Goal: Task Accomplishment & Management: Complete application form

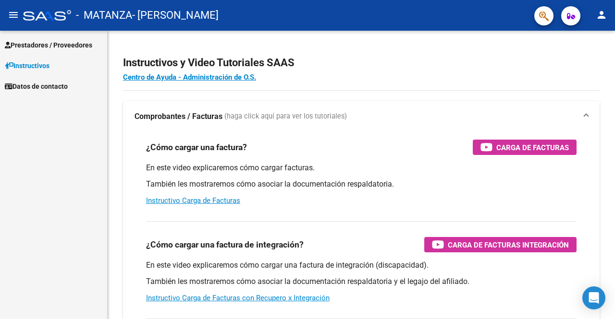
click at [33, 43] on span "Prestadores / Proveedores" at bounding box center [48, 45] width 87 height 11
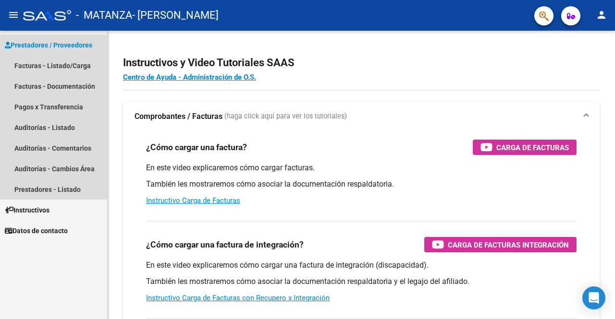
click at [32, 46] on span "Prestadores / Proveedores" at bounding box center [48, 45] width 87 height 11
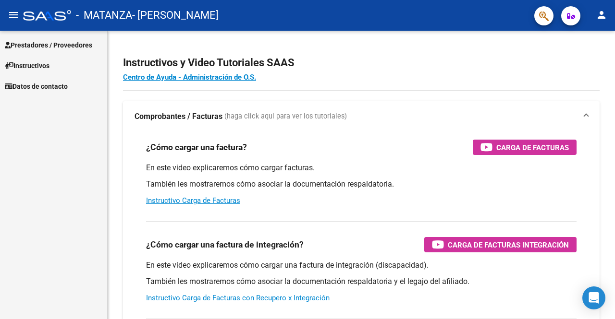
click at [37, 46] on span "Prestadores / Proveedores" at bounding box center [48, 45] width 87 height 11
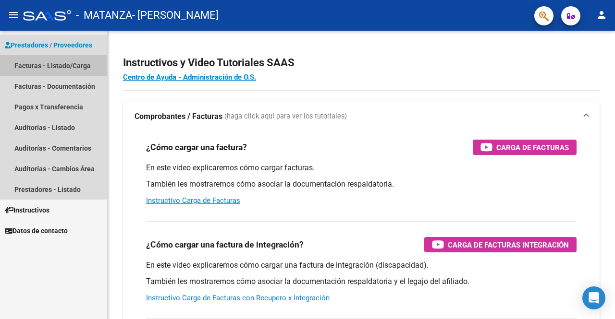
click at [26, 62] on link "Facturas - Listado/Carga" at bounding box center [53, 65] width 107 height 21
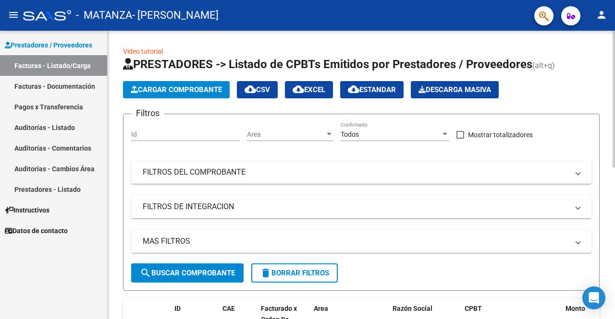
click at [157, 86] on span "Cargar Comprobante" at bounding box center [176, 90] width 91 height 9
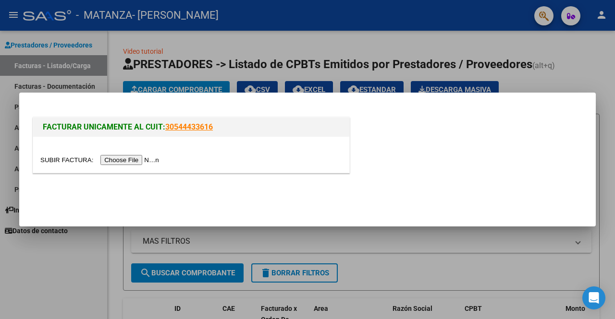
click at [122, 157] on input "file" at bounding box center [101, 160] width 122 height 10
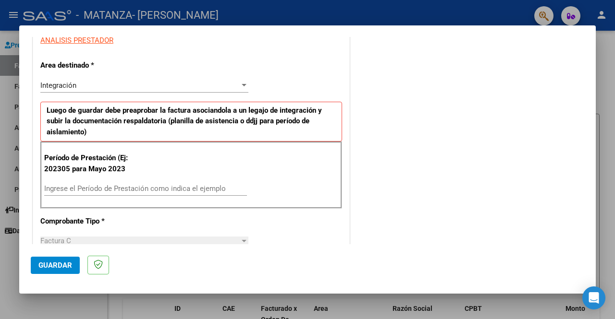
scroll to position [192, 0]
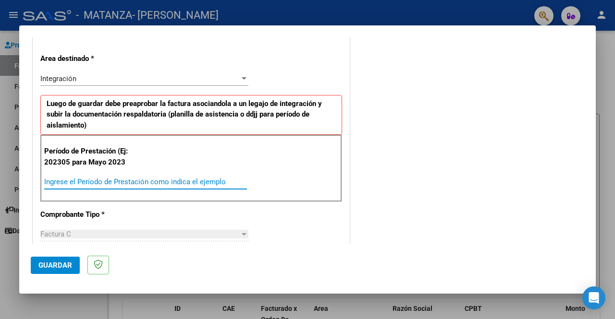
click at [107, 183] on input "Ingrese el Período de Prestación como indica el ejemplo" at bounding box center [145, 182] width 203 height 9
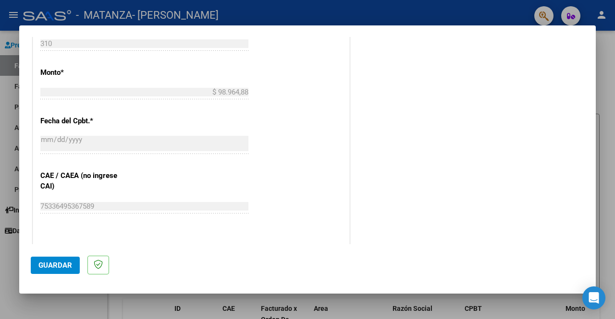
scroll to position [528, 0]
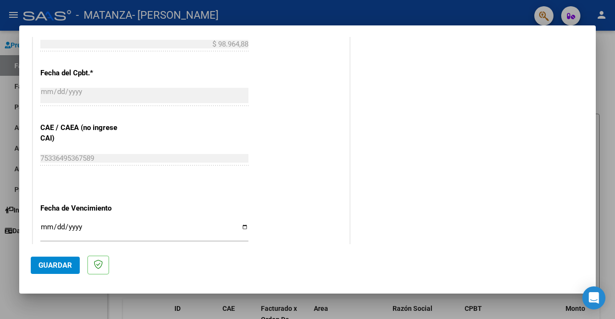
type input "202508"
click at [42, 227] on input "Ingresar la fecha" at bounding box center [144, 230] width 208 height 15
type input "[DATE]"
click at [61, 268] on span "Guardar" at bounding box center [55, 265] width 34 height 9
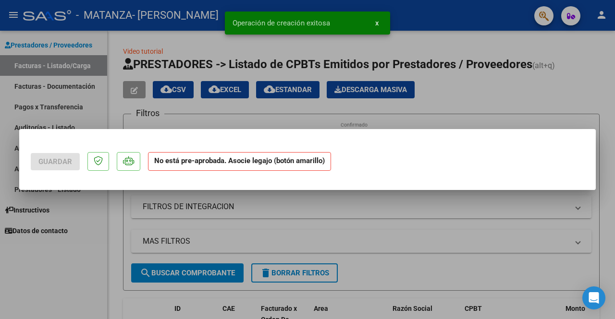
scroll to position [0, 0]
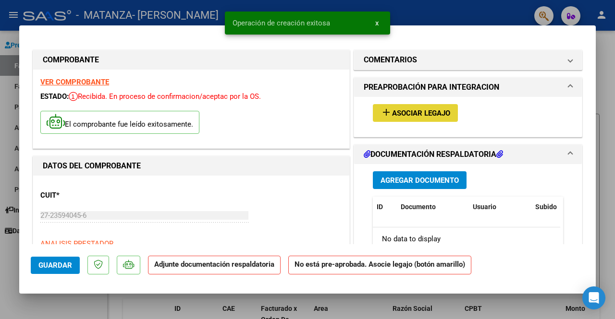
click at [416, 114] on span "Asociar Legajo" at bounding box center [421, 113] width 58 height 9
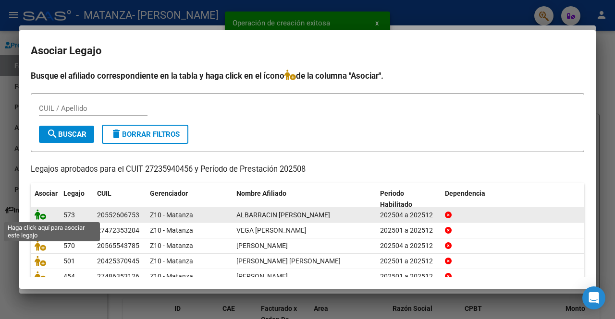
click at [39, 213] on icon at bounding box center [41, 214] width 12 height 11
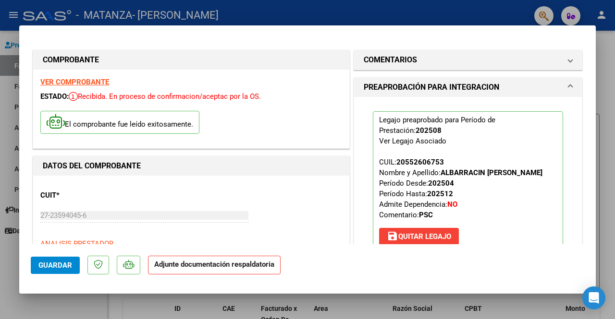
click at [352, 14] on div at bounding box center [307, 159] width 615 height 319
type input "$ 0,00"
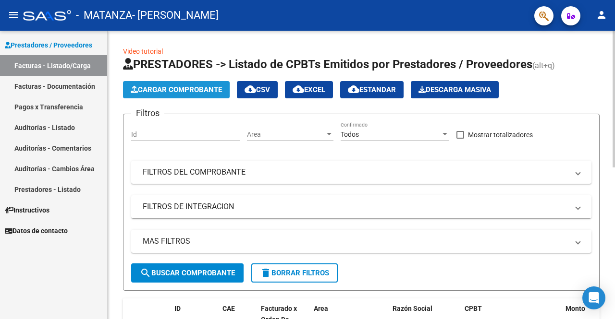
click at [162, 92] on span "Cargar Comprobante" at bounding box center [176, 90] width 91 height 9
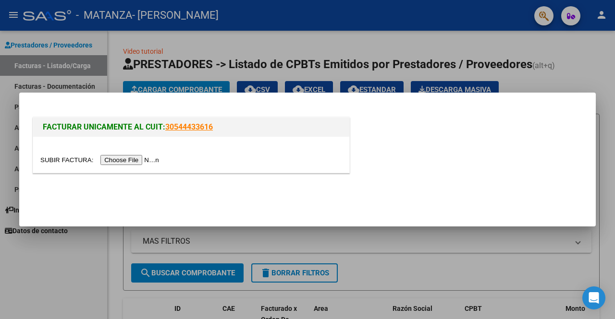
click at [147, 160] on input "file" at bounding box center [101, 160] width 122 height 10
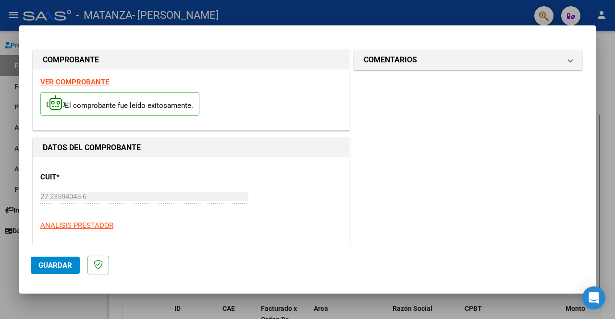
scroll to position [144, 0]
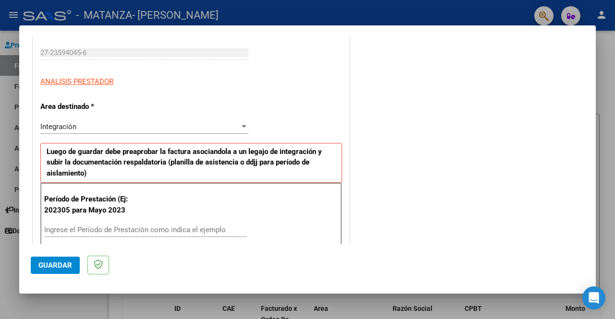
click at [62, 227] on input "Ingrese el Período de Prestación como indica el ejemplo" at bounding box center [145, 230] width 203 height 9
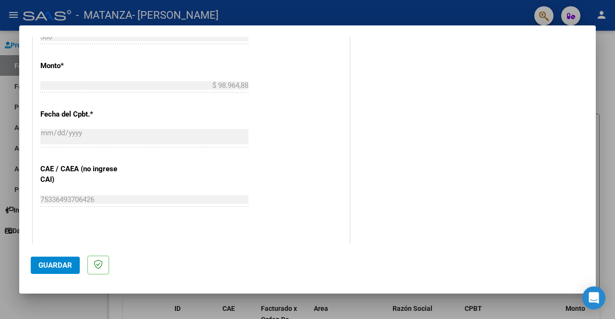
scroll to position [528, 0]
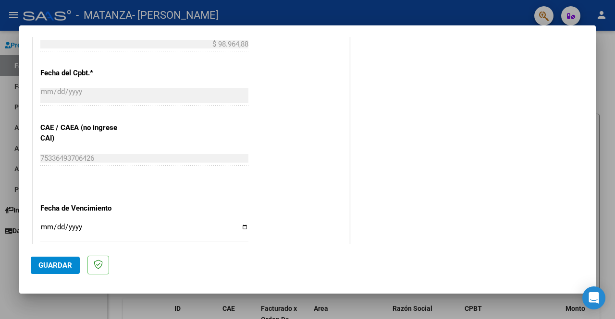
type input "202508"
click at [43, 226] on input "Ingresar la fecha" at bounding box center [144, 230] width 208 height 15
type input "[DATE]"
click at [41, 263] on span "Guardar" at bounding box center [55, 265] width 34 height 9
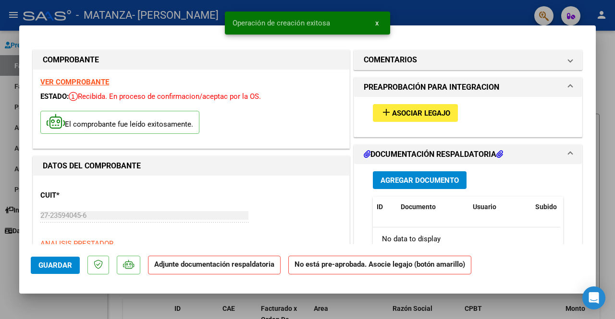
click at [414, 109] on span "Asociar Legajo" at bounding box center [421, 113] width 58 height 9
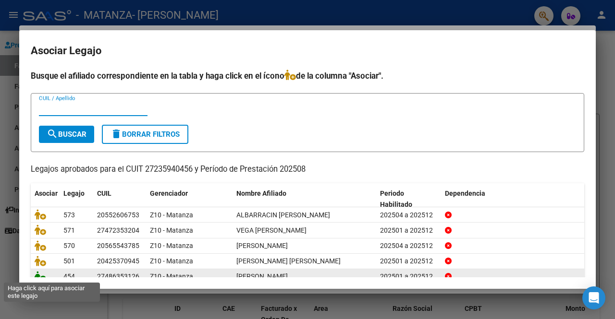
click at [36, 274] on icon at bounding box center [41, 276] width 12 height 11
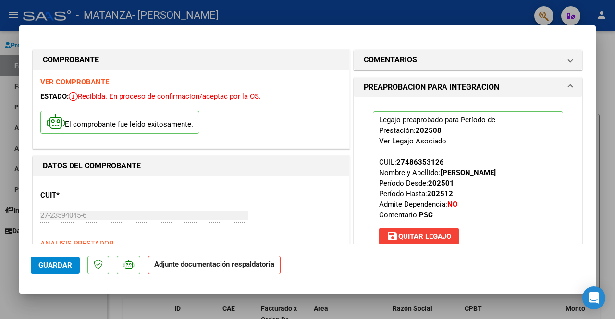
click at [56, 257] on button "Guardar" at bounding box center [55, 265] width 49 height 17
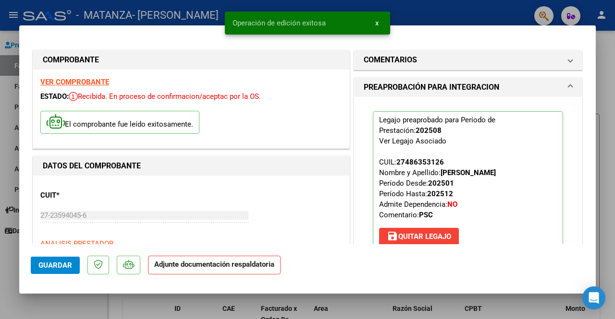
click at [480, 12] on div at bounding box center [307, 159] width 615 height 319
type input "$ 0,00"
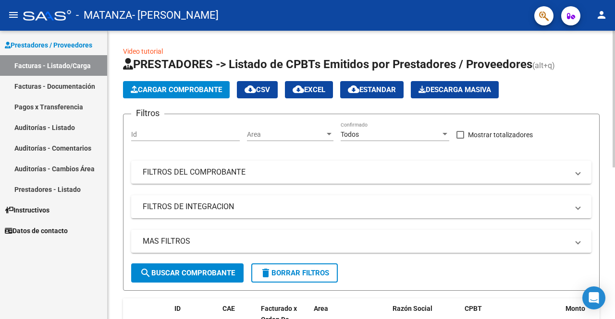
click at [179, 92] on span "Cargar Comprobante" at bounding box center [176, 90] width 91 height 9
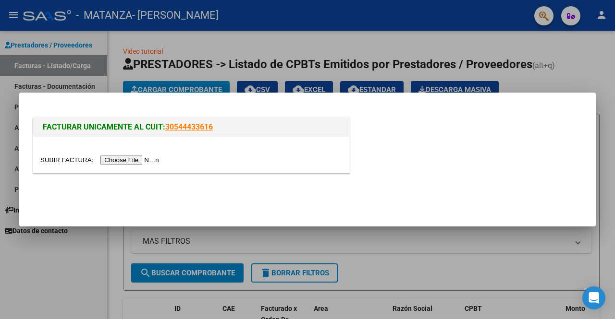
click at [134, 160] on input "file" at bounding box center [101, 160] width 122 height 10
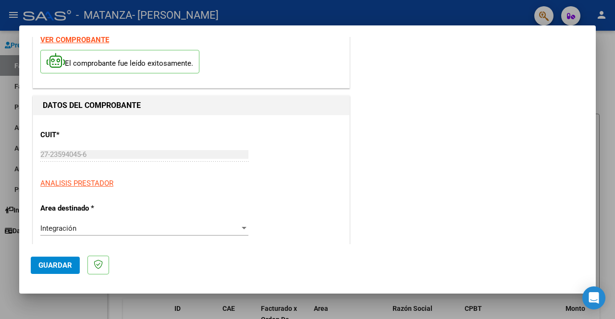
scroll to position [240, 0]
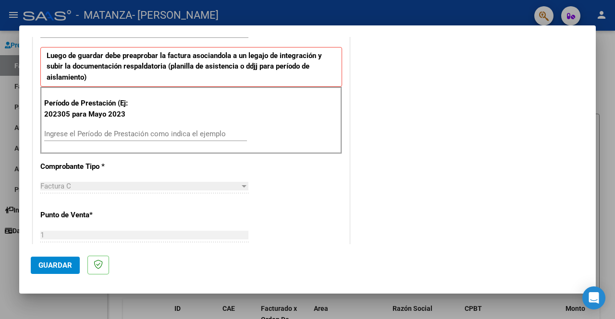
click at [108, 132] on input "Ingrese el Período de Prestación como indica el ejemplo" at bounding box center [145, 134] width 203 height 9
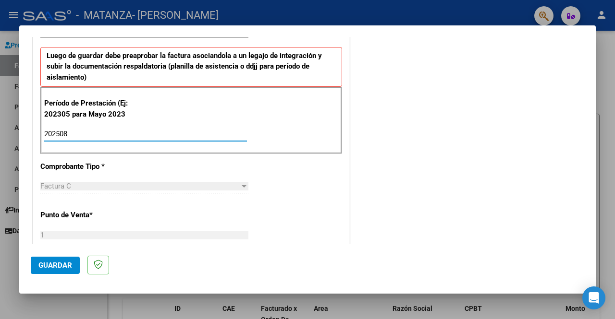
type input "202508"
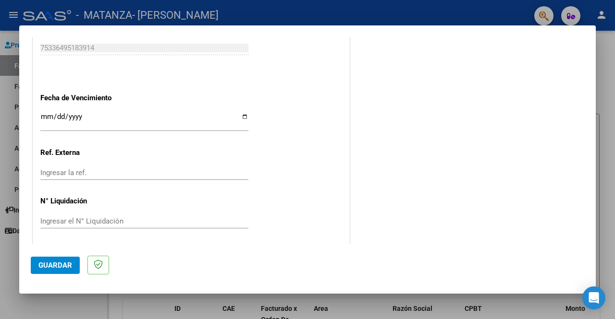
scroll to position [591, 0]
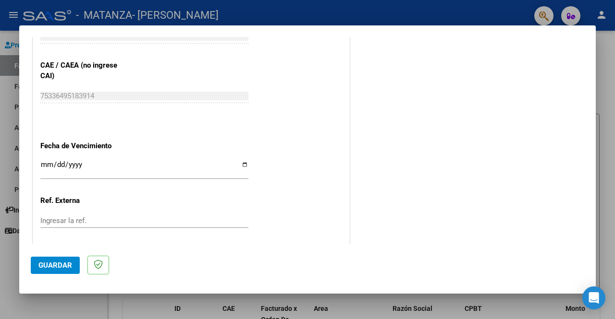
click at [44, 162] on input "Ingresar la fecha" at bounding box center [144, 168] width 208 height 15
type input "[DATE]"
drag, startPoint x: 52, startPoint y: 263, endPoint x: 54, endPoint y: 255, distance: 8.3
click at [52, 263] on span "Guardar" at bounding box center [55, 265] width 34 height 9
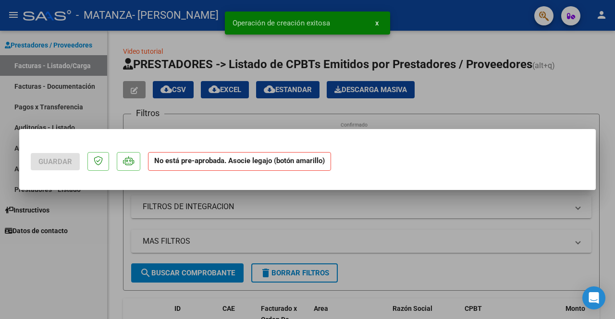
scroll to position [0, 0]
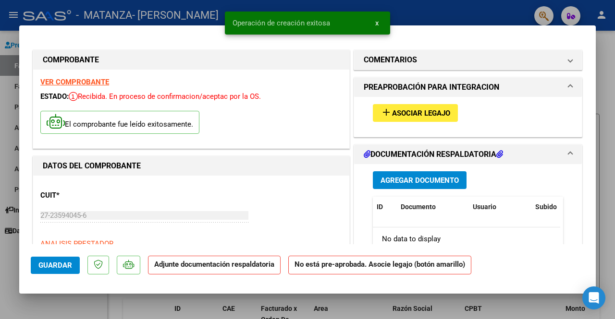
click at [392, 113] on span "Asociar Legajo" at bounding box center [421, 113] width 58 height 9
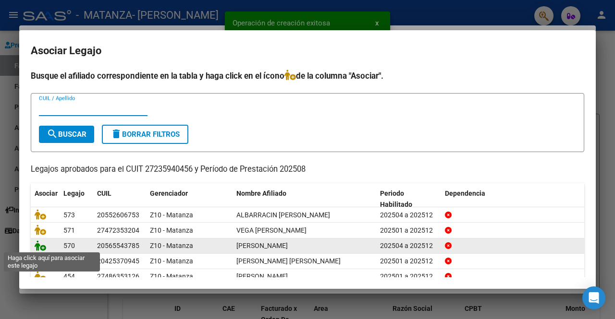
click at [39, 246] on icon at bounding box center [41, 246] width 12 height 11
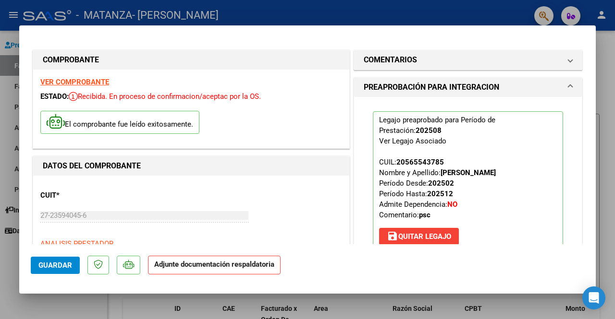
click at [338, 5] on div at bounding box center [307, 159] width 615 height 319
type input "$ 0,00"
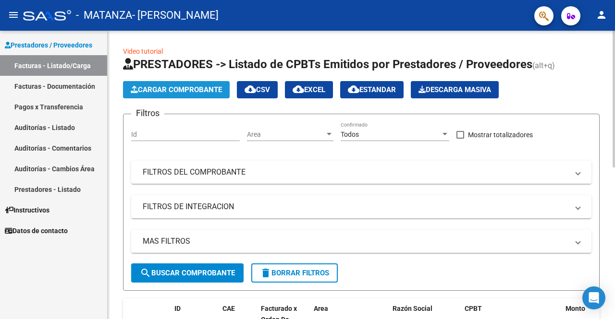
click at [163, 88] on span "Cargar Comprobante" at bounding box center [176, 90] width 91 height 9
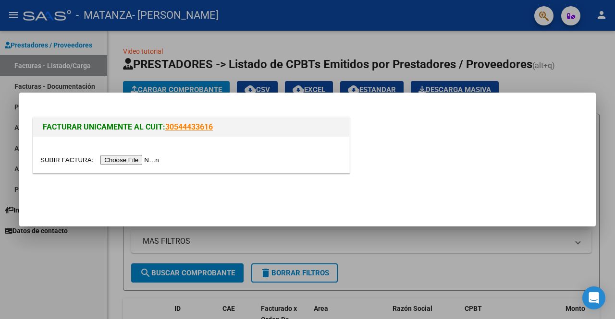
click at [150, 161] on input "file" at bounding box center [101, 160] width 122 height 10
click at [593, 64] on div at bounding box center [307, 159] width 615 height 319
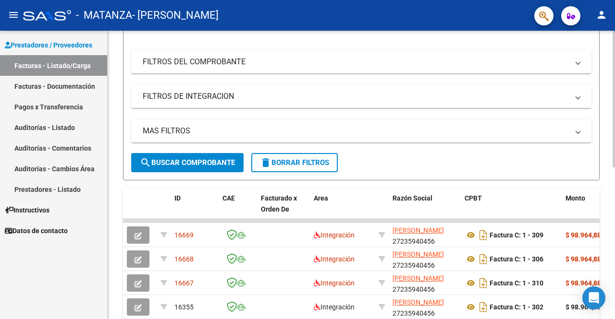
scroll to position [240, 0]
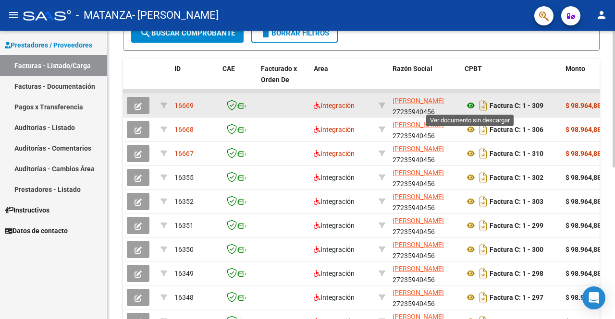
click at [471, 104] on icon at bounding box center [471, 106] width 12 height 12
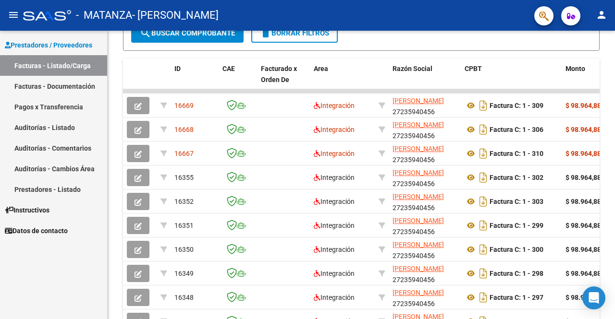
click at [19, 62] on link "Facturas - Listado/Carga" at bounding box center [53, 65] width 107 height 21
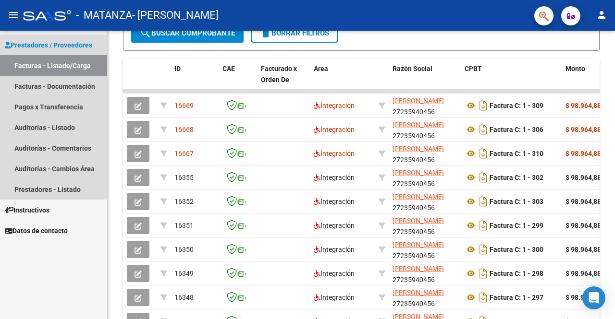
click at [28, 43] on span "Prestadores / Proveedores" at bounding box center [48, 45] width 87 height 11
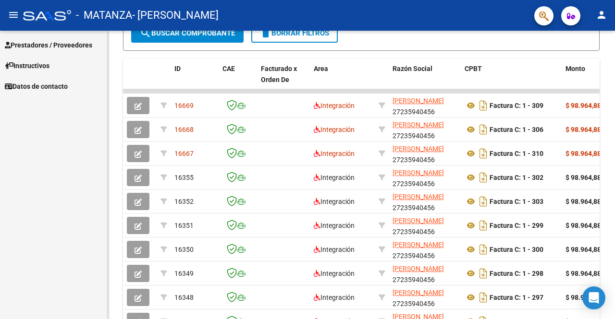
click at [36, 41] on span "Prestadores / Proveedores" at bounding box center [48, 45] width 87 height 11
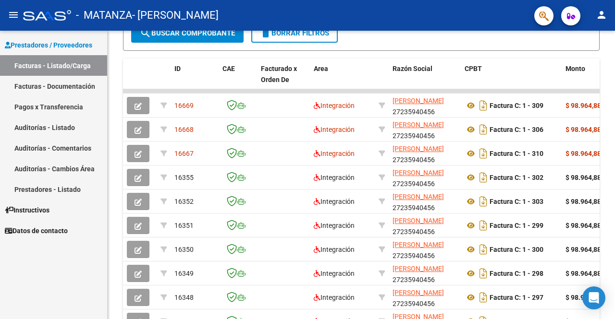
click at [29, 87] on link "Facturas - Documentación" at bounding box center [53, 86] width 107 height 21
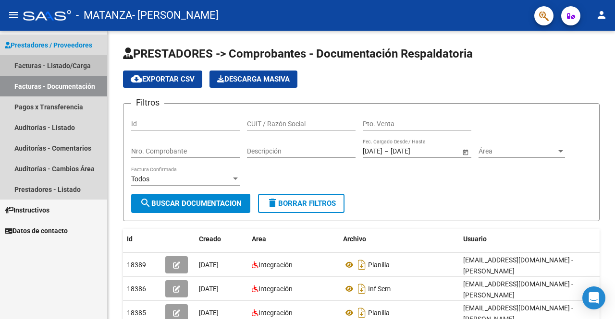
click at [31, 60] on link "Facturas - Listado/Carga" at bounding box center [53, 65] width 107 height 21
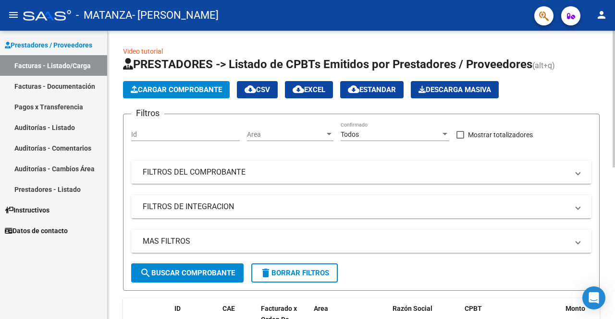
click at [164, 89] on span "Cargar Comprobante" at bounding box center [176, 90] width 91 height 9
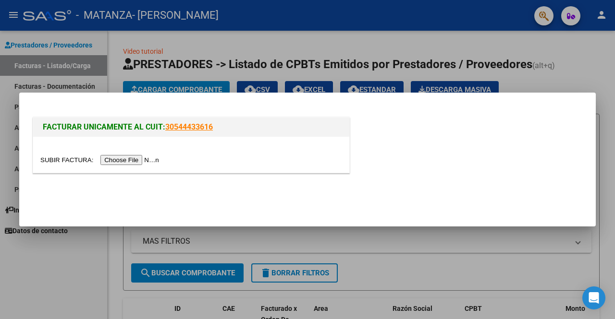
click at [128, 158] on input "file" at bounding box center [101, 160] width 122 height 10
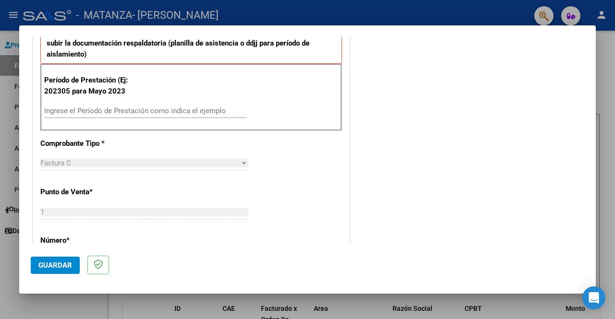
scroll to position [240, 0]
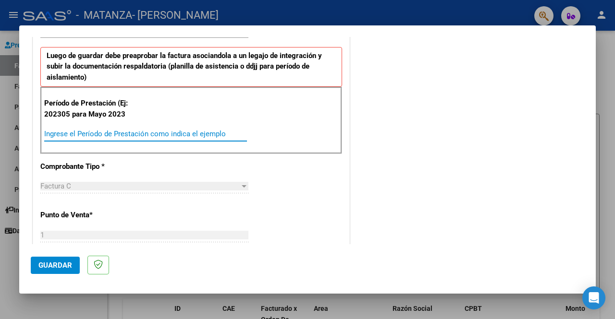
click at [92, 134] on input "Ingrese el Período de Prestación como indica el ejemplo" at bounding box center [145, 134] width 203 height 9
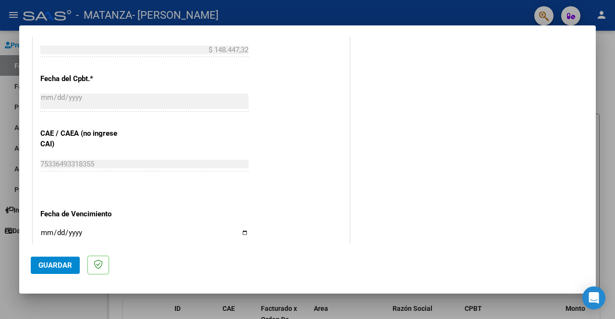
scroll to position [625, 0]
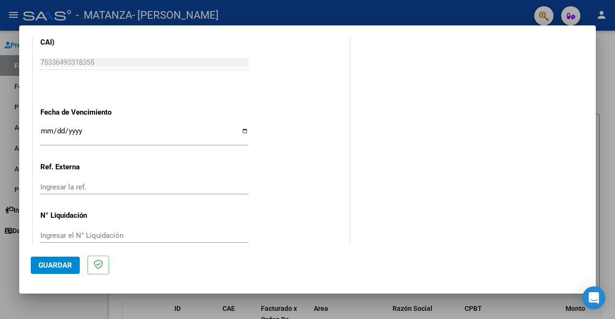
type input "202508"
click at [42, 131] on input "Ingresar la fecha" at bounding box center [144, 134] width 208 height 15
type input "[DATE]"
click at [56, 267] on span "Guardar" at bounding box center [55, 265] width 34 height 9
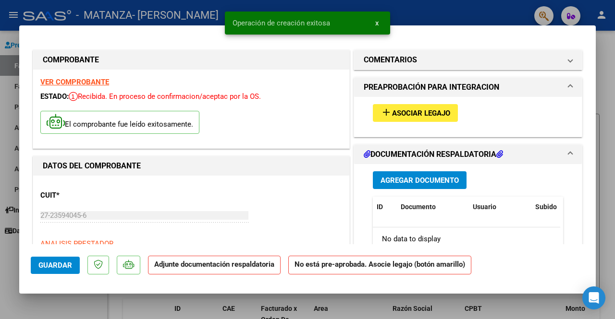
click at [393, 113] on span "Asociar Legajo" at bounding box center [421, 113] width 58 height 9
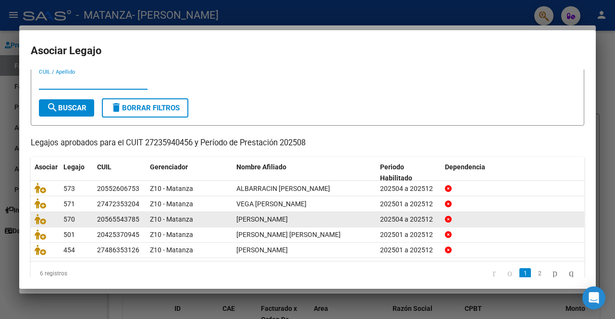
scroll to position [40, 0]
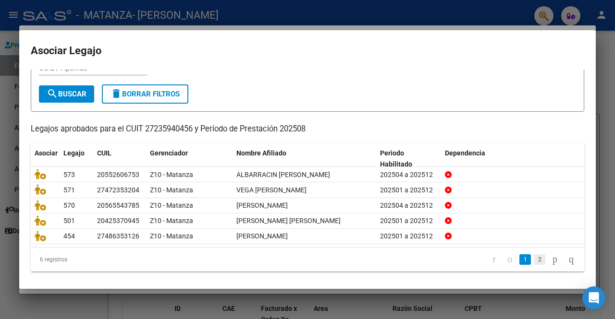
click at [534, 257] on link "2" at bounding box center [540, 260] width 12 height 11
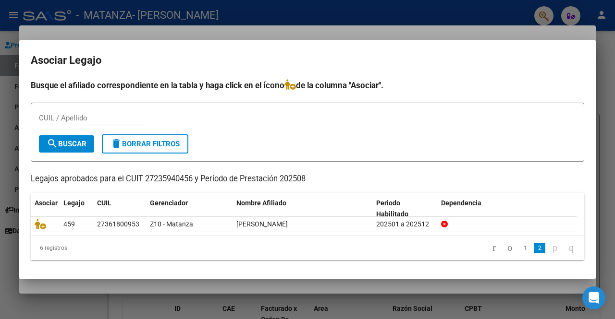
scroll to position [0, 0]
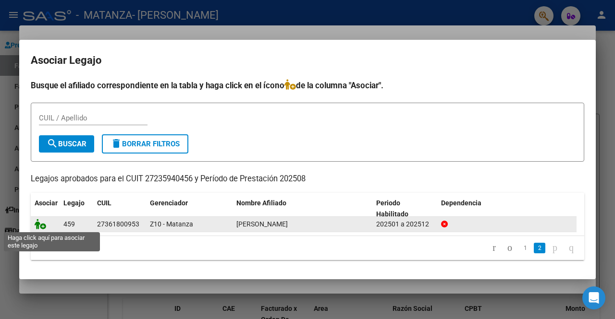
click at [40, 226] on icon at bounding box center [41, 224] width 12 height 11
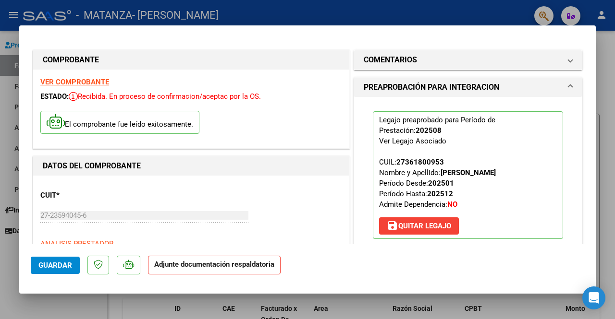
click at [45, 262] on span "Guardar" at bounding box center [55, 265] width 34 height 9
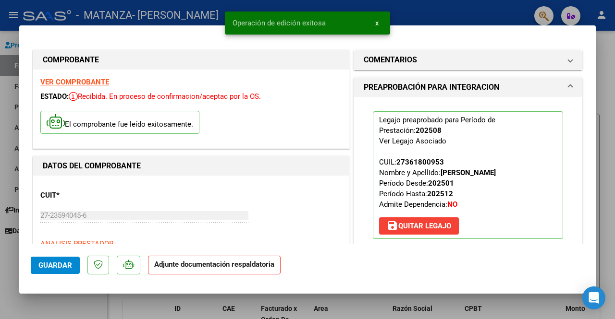
click at [427, 12] on div at bounding box center [307, 159] width 615 height 319
type input "$ 0,00"
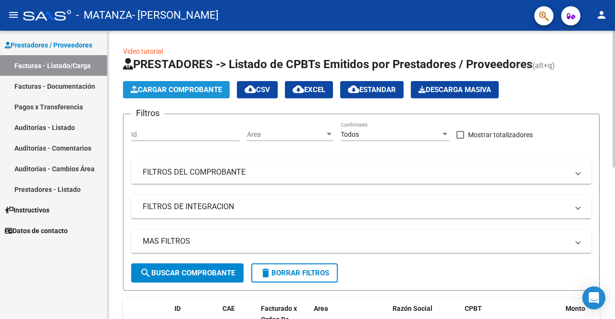
click at [160, 91] on span "Cargar Comprobante" at bounding box center [176, 90] width 91 height 9
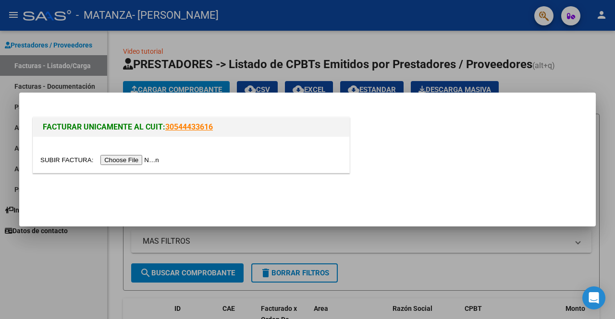
click at [113, 155] on input "file" at bounding box center [101, 160] width 122 height 10
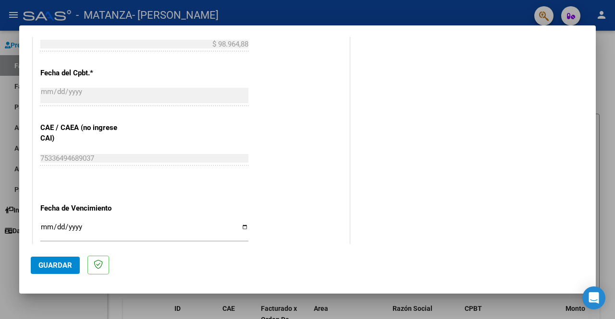
scroll to position [639, 0]
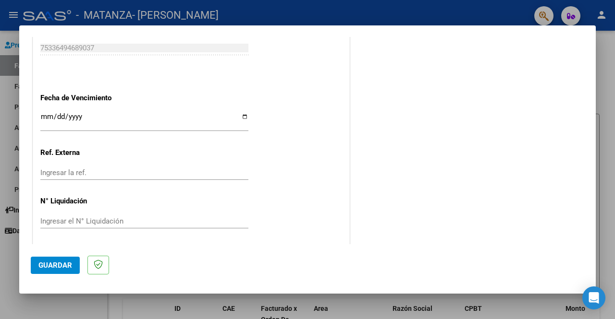
click at [44, 118] on input "Ingresar la fecha" at bounding box center [144, 120] width 208 height 15
type input "[DATE]"
click at [61, 263] on span "Guardar" at bounding box center [55, 265] width 34 height 9
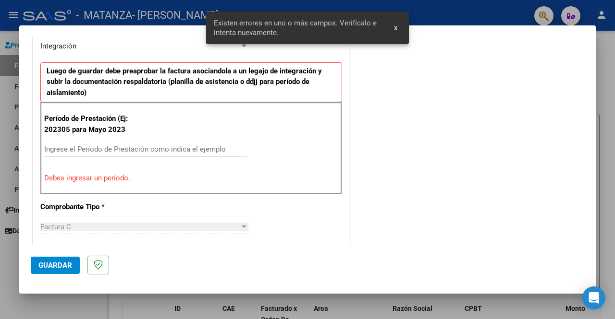
scroll to position [222, 0]
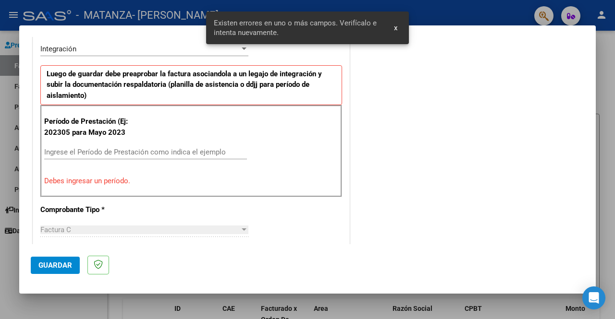
click at [130, 154] on input "Ingrese el Período de Prestación como indica el ejemplo" at bounding box center [145, 152] width 203 height 9
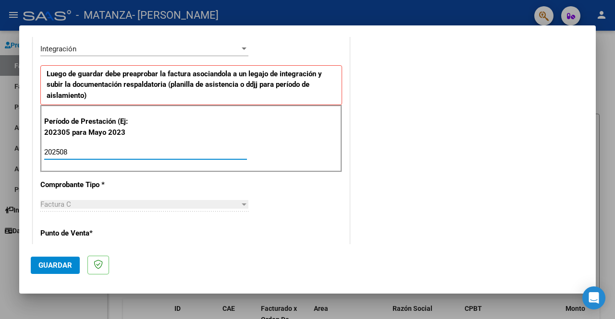
type input "202508"
click at [56, 265] on span "Guardar" at bounding box center [55, 265] width 34 height 9
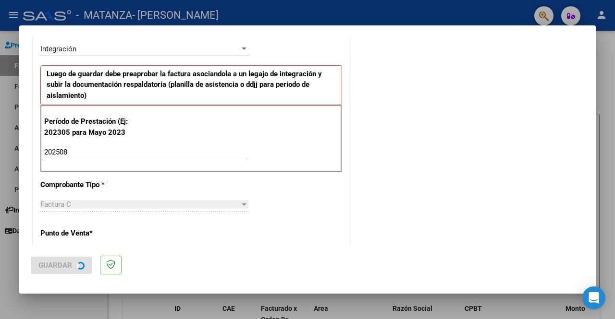
scroll to position [0, 0]
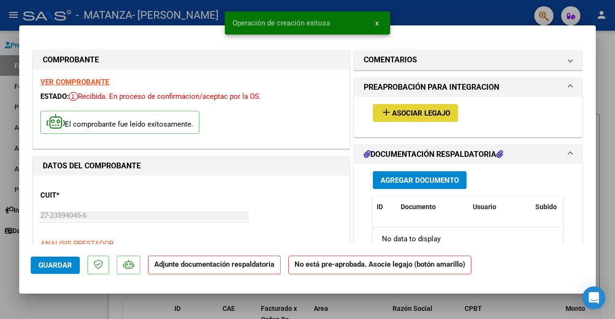
click at [413, 113] on span "Asociar Legajo" at bounding box center [421, 113] width 58 height 9
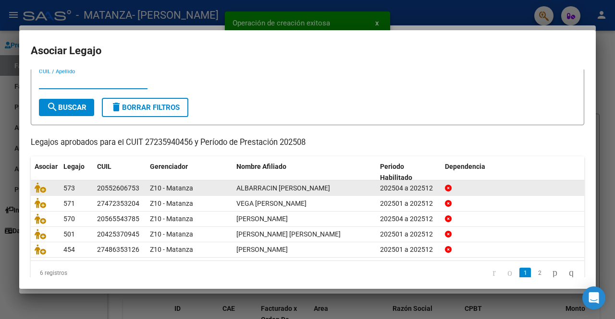
scroll to position [40, 0]
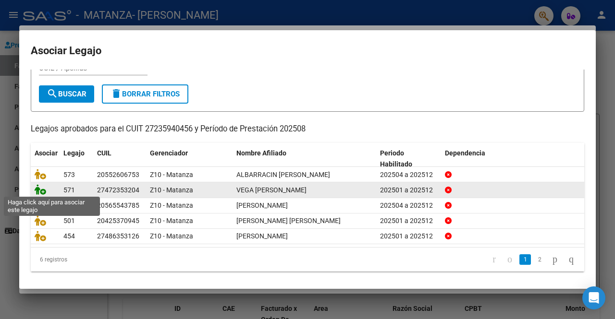
click at [41, 187] on icon at bounding box center [41, 189] width 12 height 11
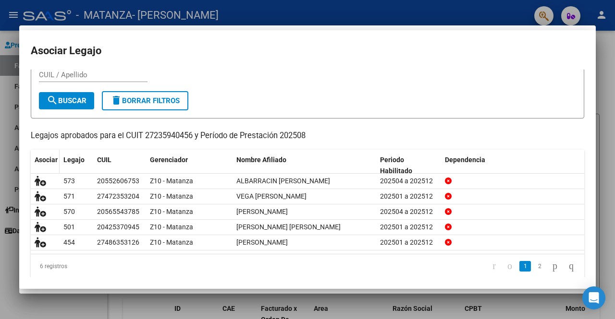
scroll to position [0, 0]
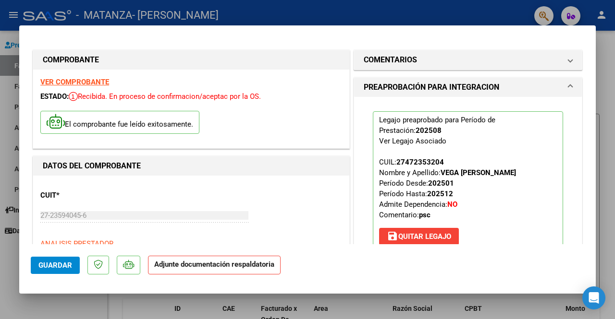
click at [62, 259] on button "Guardar" at bounding box center [55, 265] width 49 height 17
click at [351, 15] on div at bounding box center [307, 159] width 615 height 319
type input "$ 0,00"
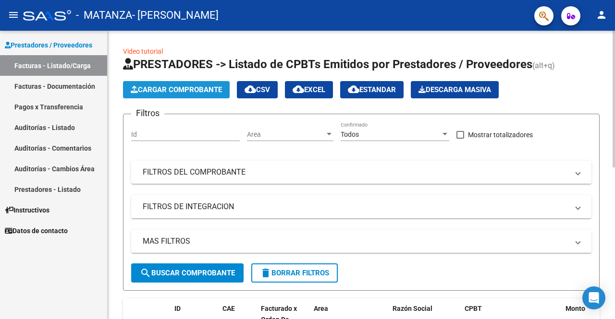
click at [168, 88] on span "Cargar Comprobante" at bounding box center [176, 90] width 91 height 9
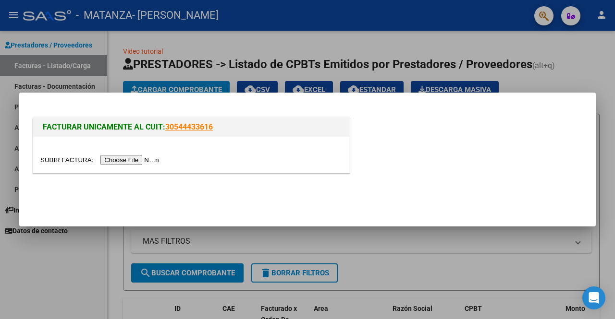
click at [149, 160] on input "file" at bounding box center [101, 160] width 122 height 10
click at [120, 157] on input "file" at bounding box center [101, 160] width 122 height 10
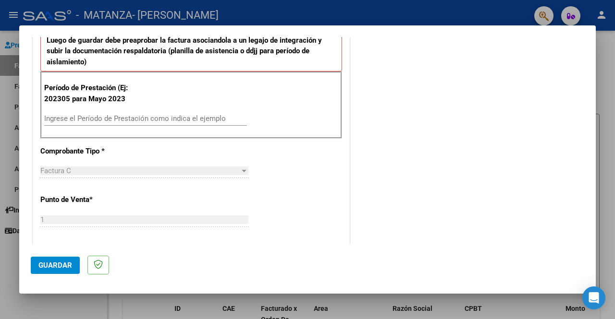
scroll to position [240, 0]
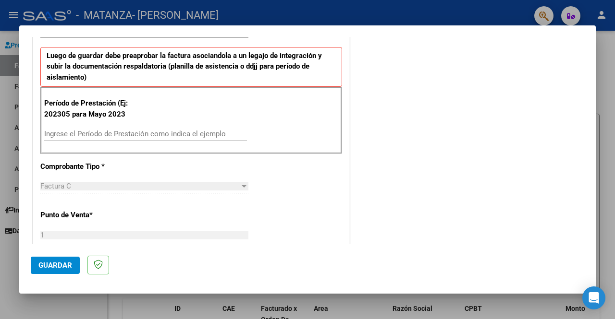
click at [109, 136] on input "Ingrese el Período de Prestación como indica el ejemplo" at bounding box center [145, 134] width 203 height 9
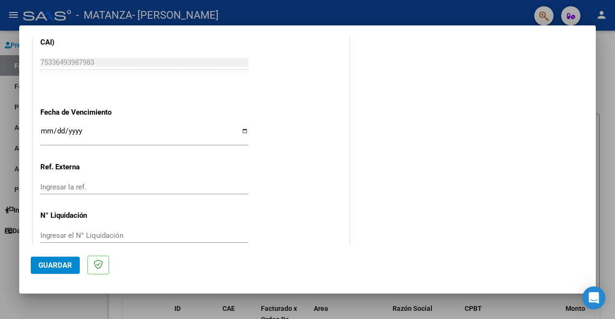
scroll to position [639, 0]
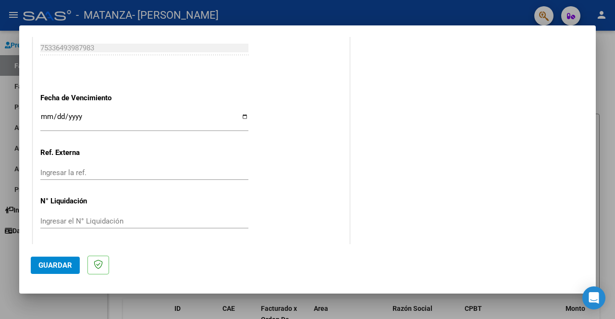
type input "202508"
click at [49, 117] on input "Ingresar la fecha" at bounding box center [144, 120] width 208 height 15
type input "[DATE]"
drag, startPoint x: 60, startPoint y: 262, endPoint x: 65, endPoint y: 258, distance: 6.5
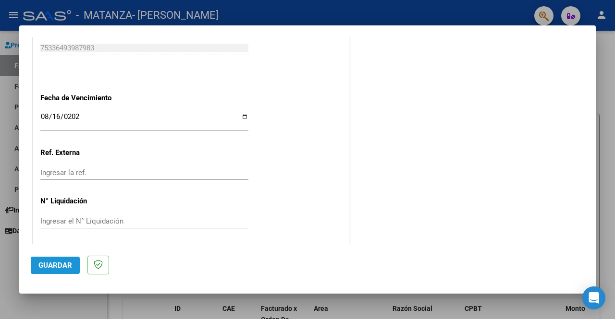
click at [60, 260] on button "Guardar" at bounding box center [55, 265] width 49 height 17
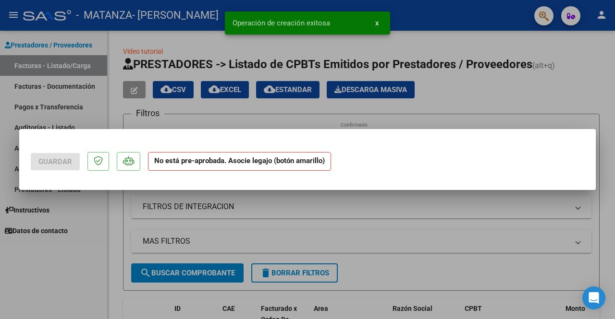
scroll to position [0, 0]
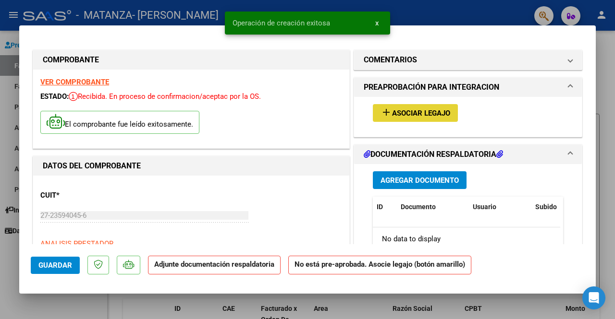
click at [435, 114] on span "Asociar Legajo" at bounding box center [421, 113] width 58 height 9
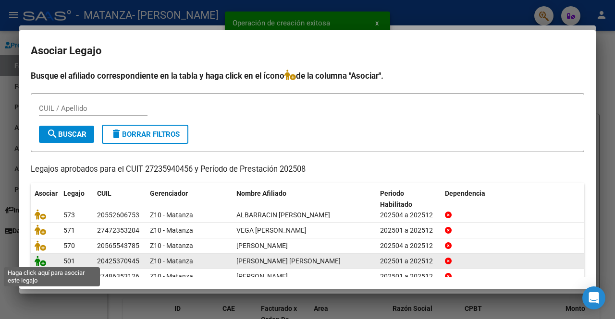
click at [43, 258] on icon at bounding box center [41, 261] width 12 height 11
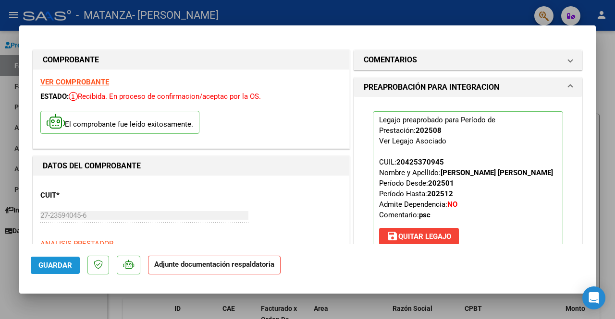
click at [41, 266] on span "Guardar" at bounding box center [55, 265] width 34 height 9
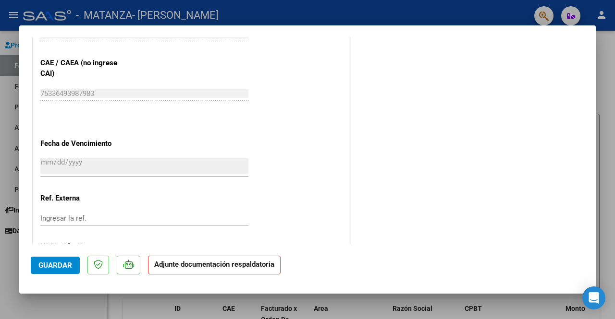
scroll to position [565, 0]
